Goal: Find specific page/section: Find specific page/section

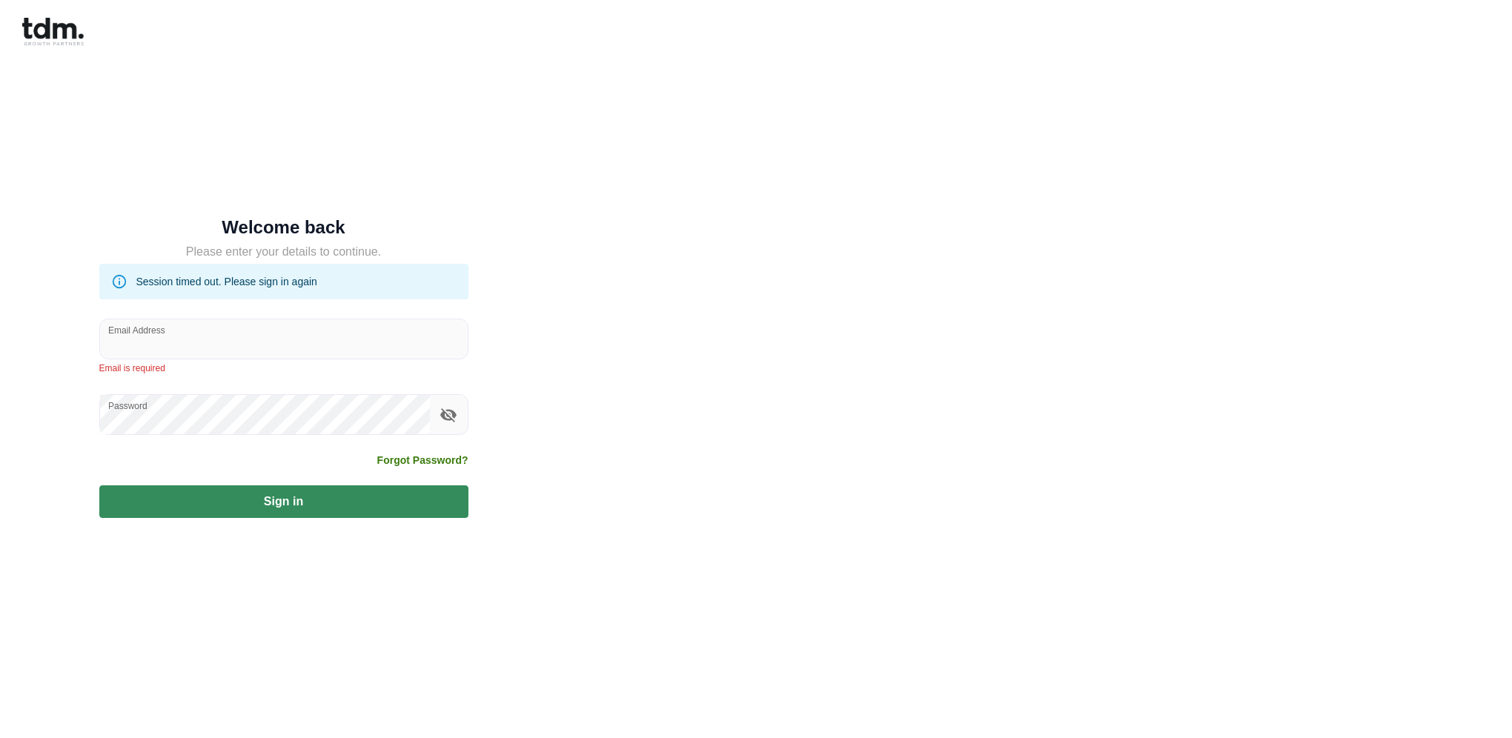
type input "**********"
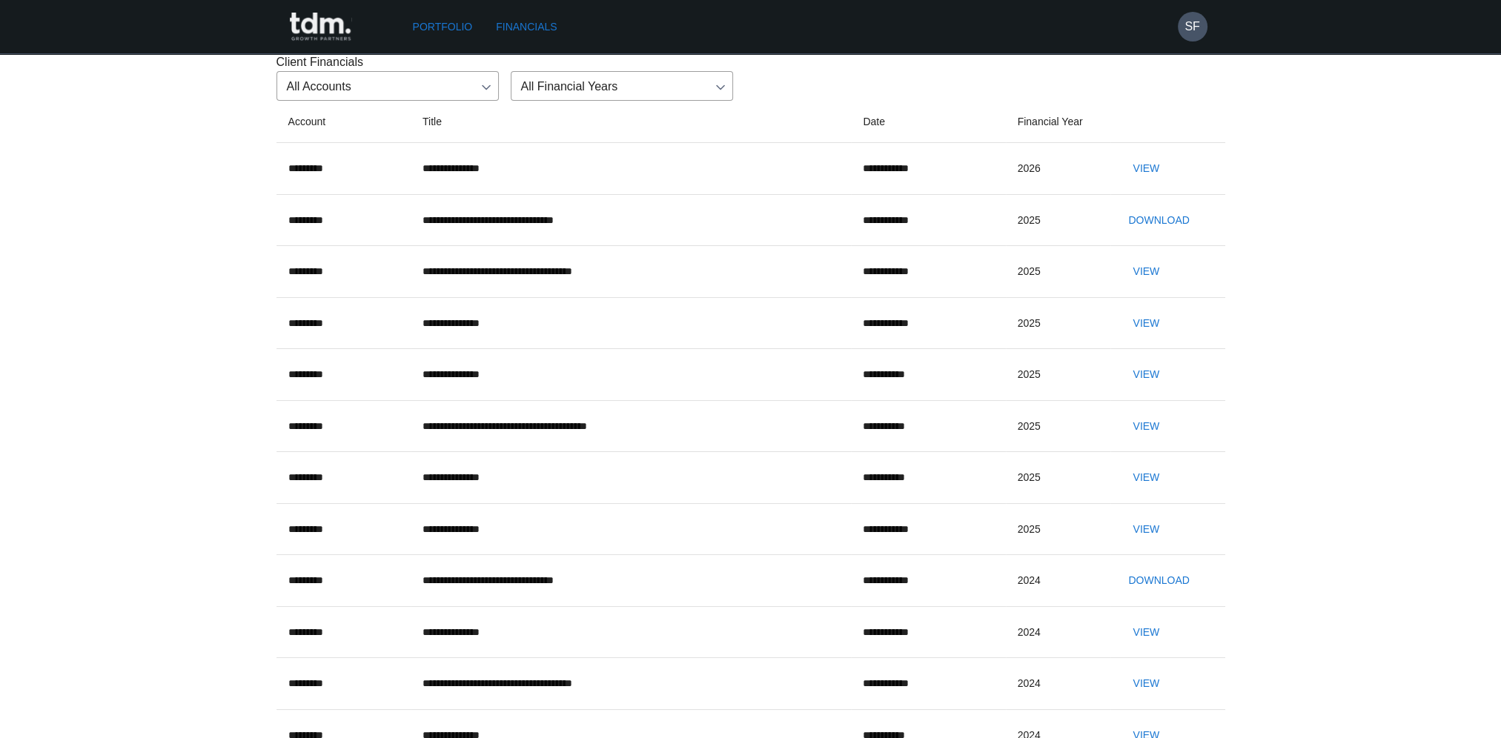
click at [460, 33] on link "Portfolio" at bounding box center [443, 26] width 72 height 27
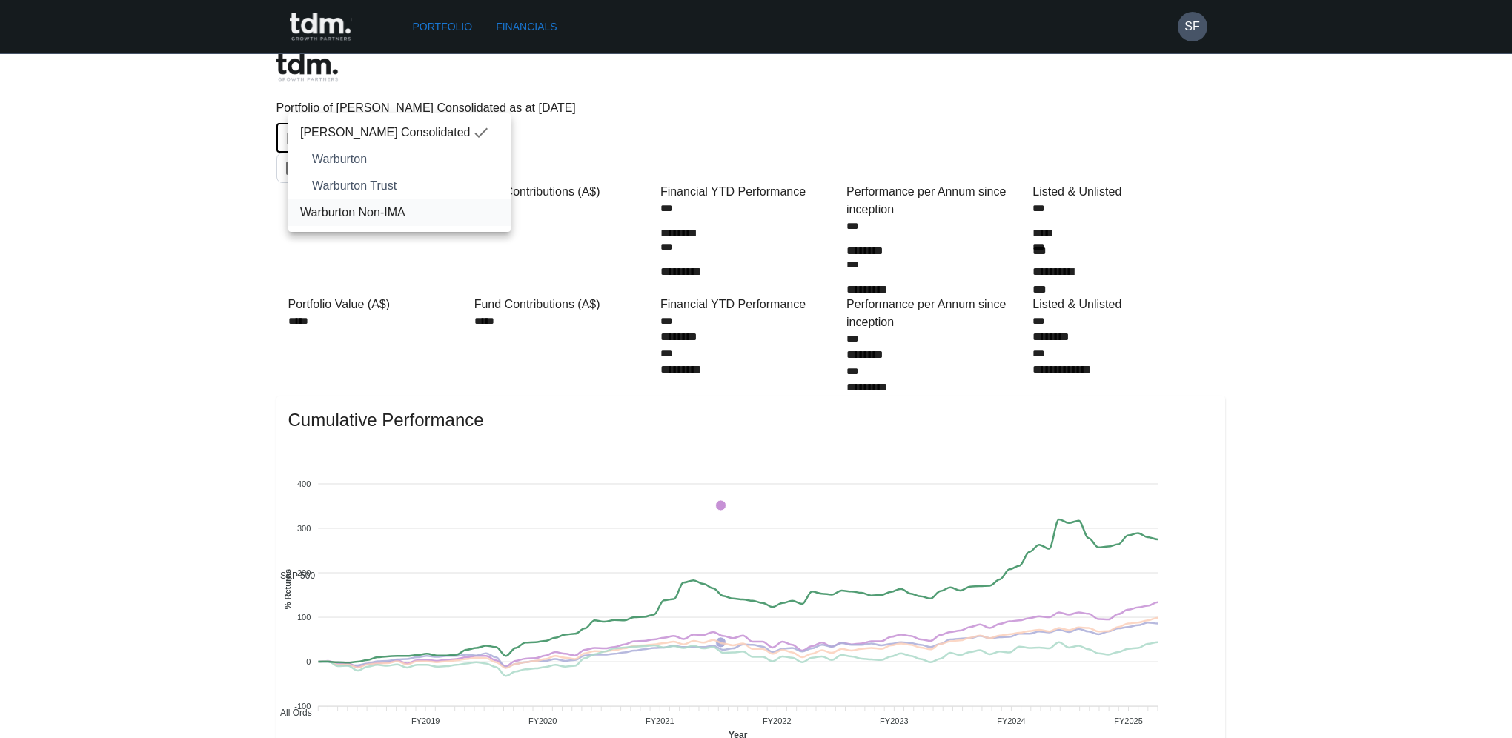
click at [362, 218] on span "Warburton Non-IMA" at bounding box center [399, 213] width 199 height 18
type input "**********"
